Goal: Check status: Check status

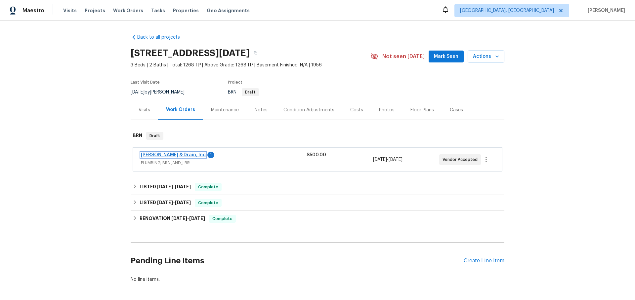
click at [187, 154] on link "[PERSON_NAME] & Drain, Inc" at bounding box center [173, 155] width 65 height 5
click at [187, 154] on html "Maestro Visits Projects Work Orders Tasks Properties Geo Assignments [GEOGRAPHI…" at bounding box center [317, 150] width 635 height 300
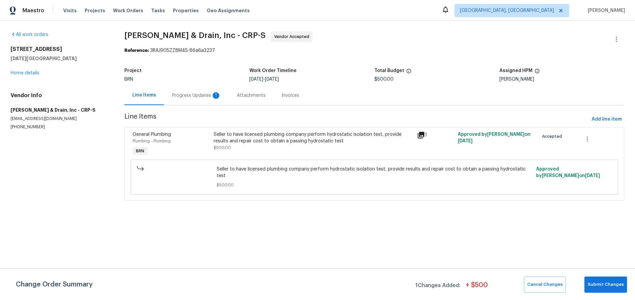
click at [189, 94] on div "Progress Updates 1" at bounding box center [196, 95] width 49 height 7
